Goal: Transaction & Acquisition: Obtain resource

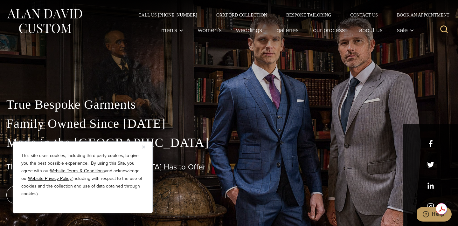
click at [145, 146] on button "Close" at bounding box center [146, 147] width 8 height 8
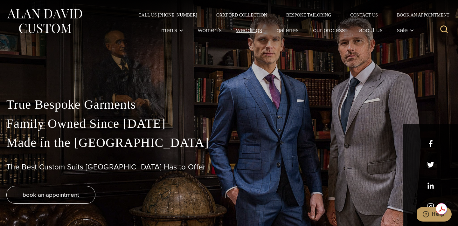
click at [256, 32] on link "weddings" at bounding box center [249, 30] width 40 height 13
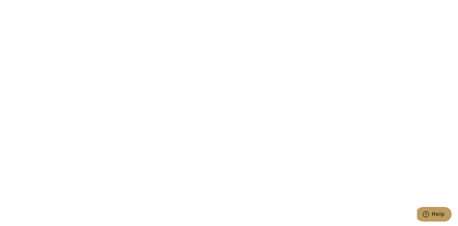
scroll to position [1048, 0]
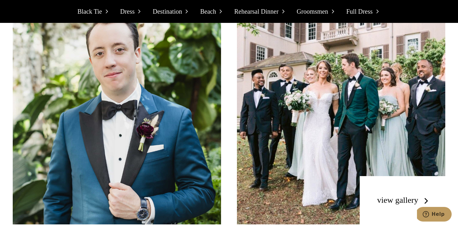
click at [324, 130] on img at bounding box center [341, 117] width 208 height 213
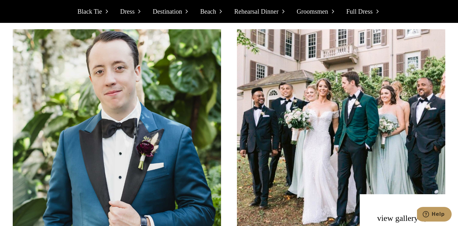
scroll to position [1029, 0]
